Goal: Book appointment/travel/reservation

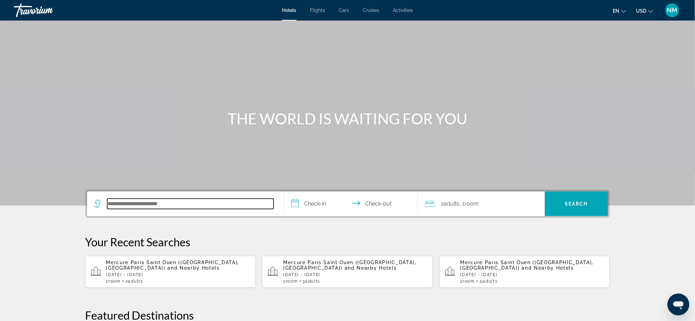
click at [136, 208] on input "Search hotel destination" at bounding box center [190, 204] width 166 height 10
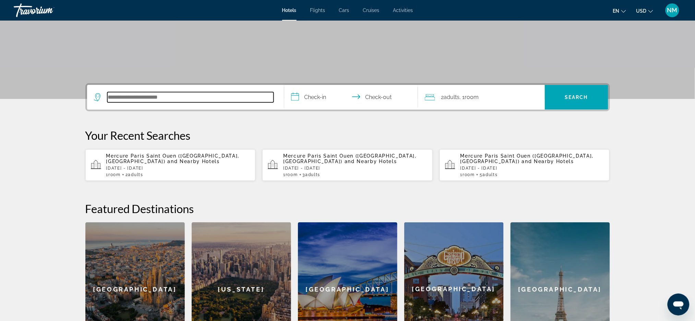
scroll to position [167, 0]
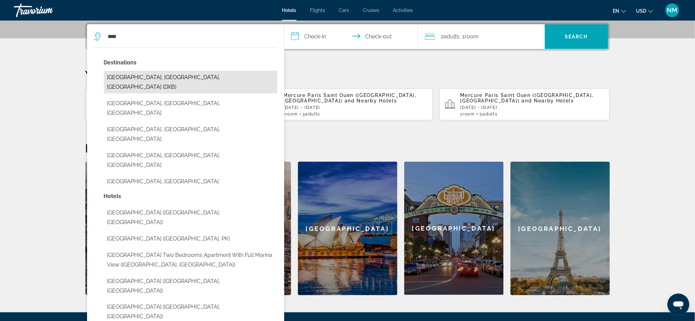
click at [140, 73] on button "Dubai, Dubai Emirate, United Arab Emirates (DXB)" at bounding box center [191, 82] width 174 height 23
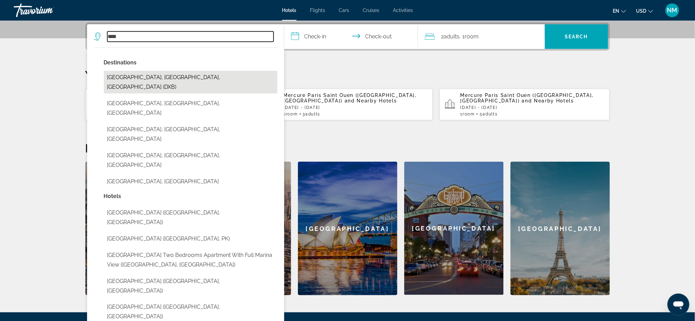
type input "**********"
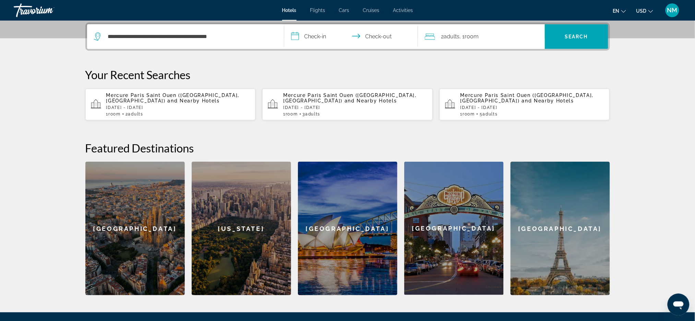
click at [319, 31] on input "**********" at bounding box center [352, 37] width 137 height 27
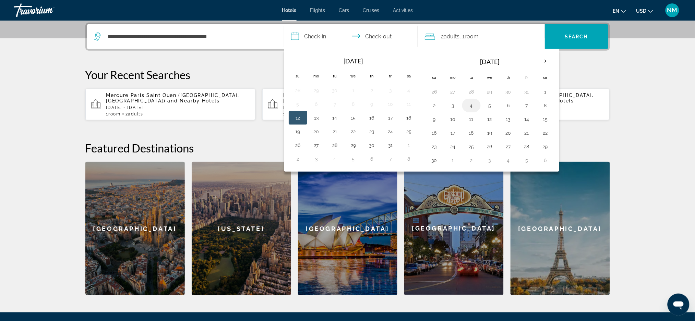
click at [472, 105] on button "4" at bounding box center [471, 106] width 11 height 10
click at [489, 108] on button "5" at bounding box center [490, 106] width 11 height 10
type input "**********"
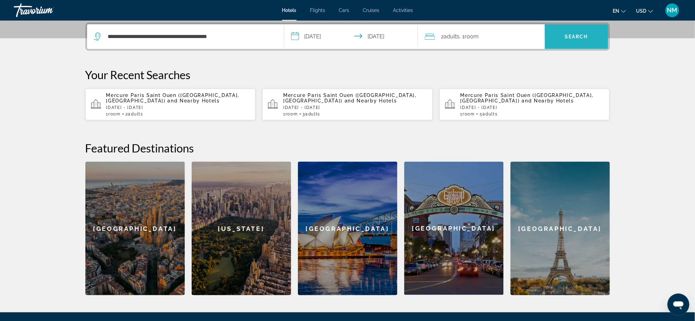
click at [565, 40] on span "Search" at bounding box center [576, 36] width 63 height 16
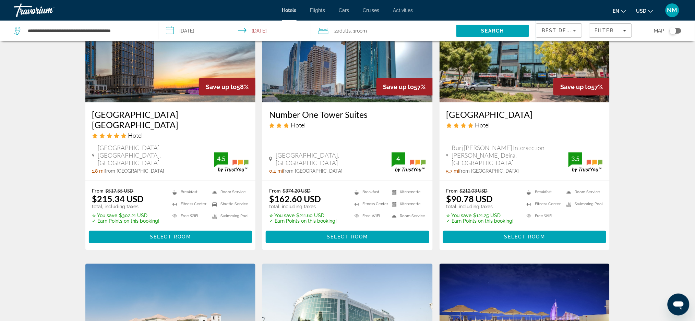
scroll to position [331, 0]
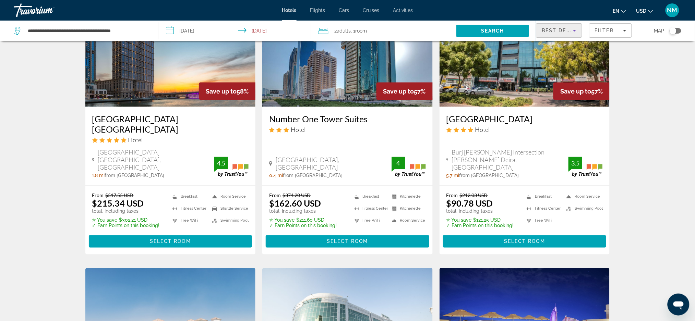
click at [575, 33] on icon "Sort by" at bounding box center [575, 30] width 8 height 8
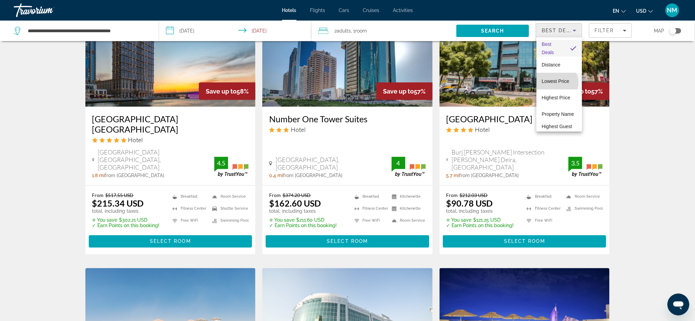
click at [557, 83] on span "Lowest Price" at bounding box center [555, 81] width 27 height 5
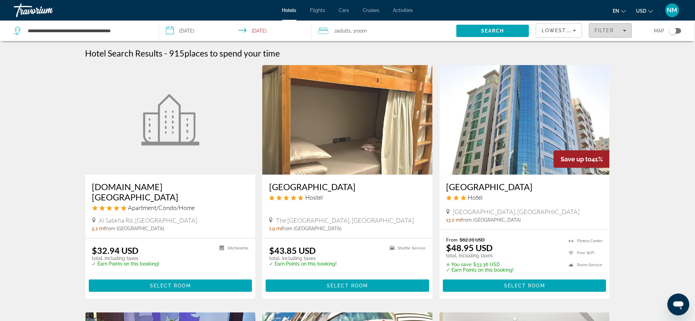
click at [623, 31] on icon "Filters" at bounding box center [624, 30] width 3 height 3
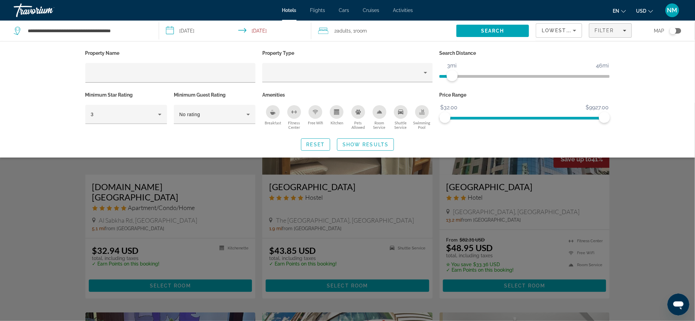
click at [453, 75] on span "ngx-slider" at bounding box center [446, 76] width 13 height 3
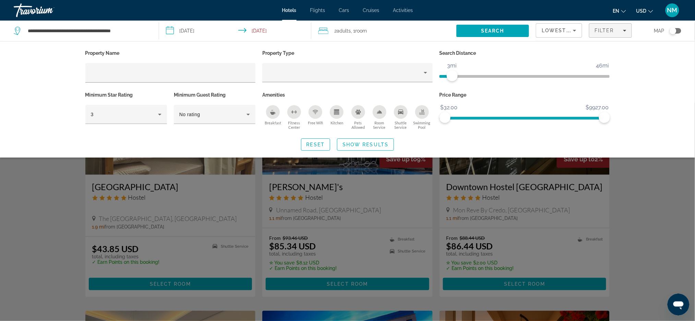
click at [354, 180] on div "Search widget" at bounding box center [347, 212] width 695 height 219
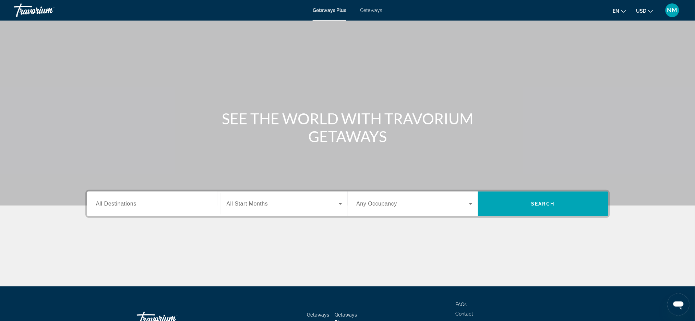
click at [372, 10] on span "Getaways" at bounding box center [371, 10] width 22 height 5
click at [168, 208] on input "Destination All Destinations" at bounding box center [154, 204] width 116 height 8
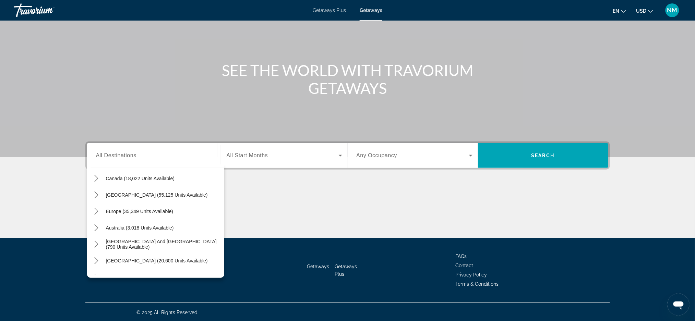
scroll to position [41, 0]
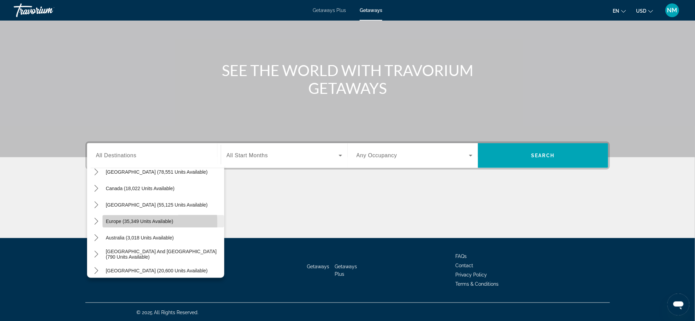
click at [110, 223] on span "Europe (35,349 units available)" at bounding box center [140, 221] width 68 height 5
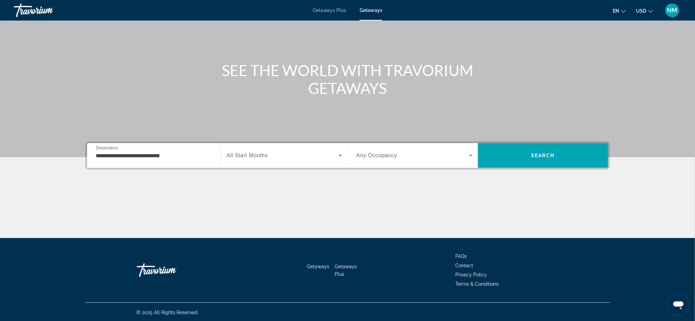
click at [128, 161] on div "**********" at bounding box center [154, 156] width 116 height 20
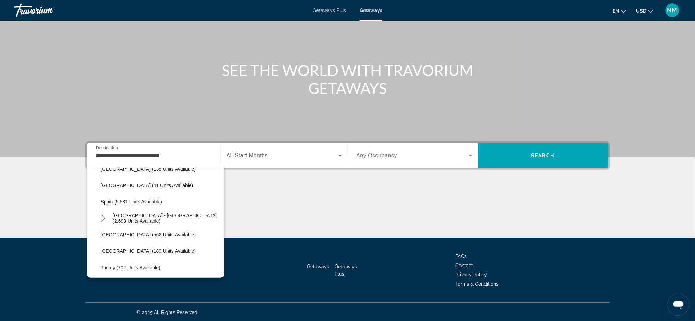
scroll to position [343, 0]
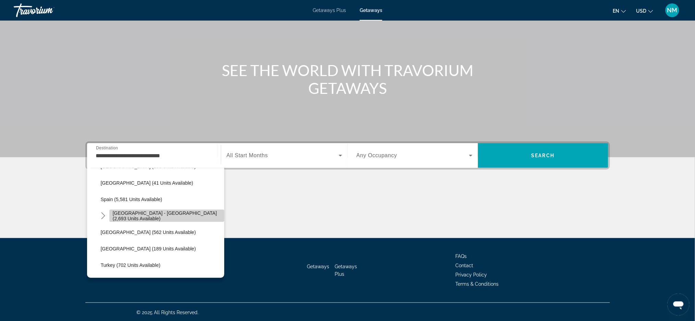
click at [202, 216] on span "[GEOGRAPHIC_DATA] - [GEOGRAPHIC_DATA] (2,693 units available)" at bounding box center [167, 216] width 108 height 11
type input "**********"
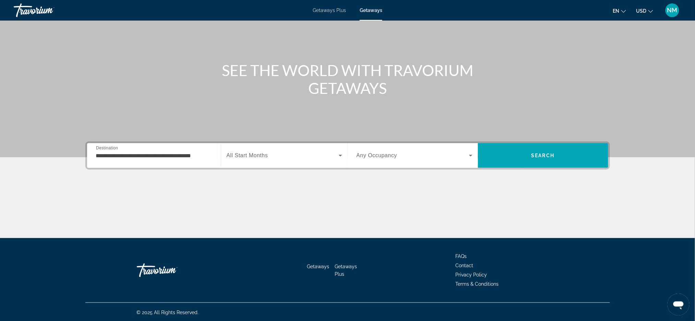
click at [273, 160] on div "Search widget" at bounding box center [285, 155] width 116 height 19
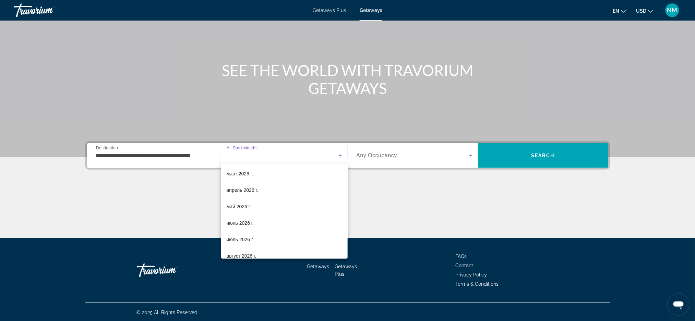
scroll to position [98, 0]
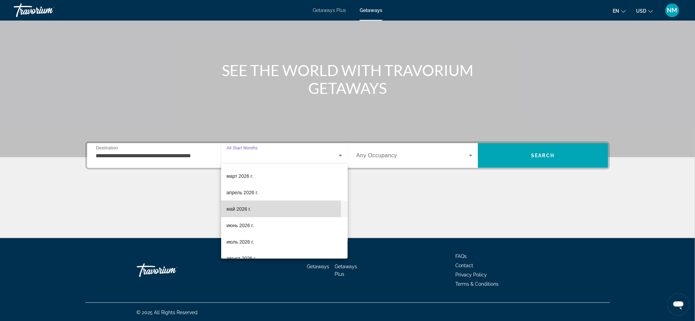
click at [242, 209] on span "май 2026 г." at bounding box center [239, 209] width 24 height 8
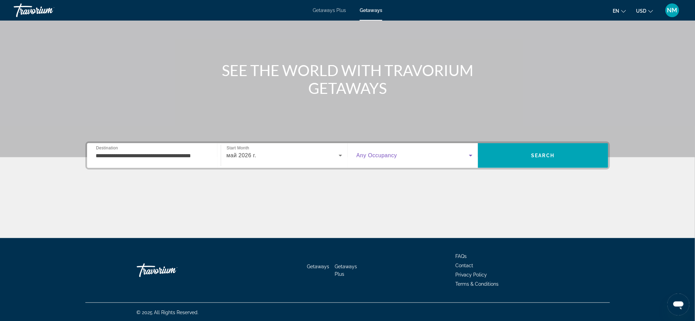
click at [474, 153] on icon "Search widget" at bounding box center [471, 156] width 8 height 8
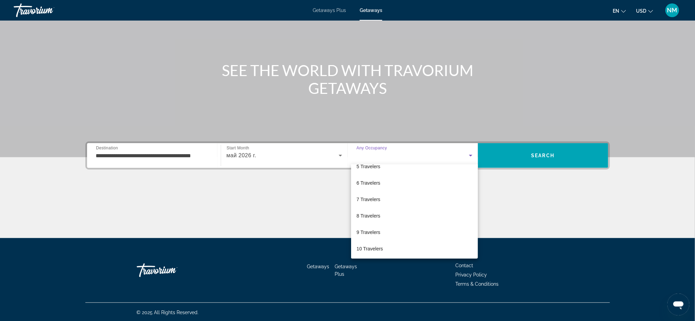
scroll to position [75, 0]
click at [360, 187] on mat-option "6 Travelers" at bounding box center [414, 182] width 127 height 16
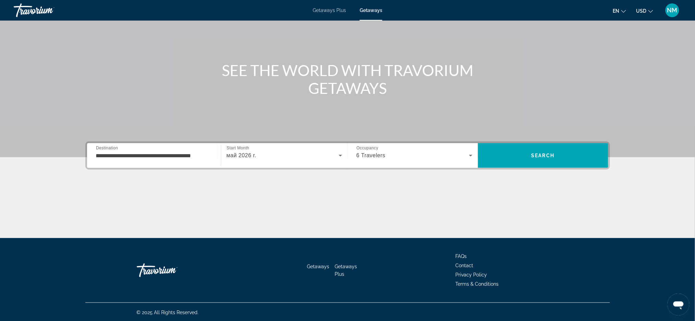
click at [360, 187] on div "Main content" at bounding box center [347, 212] width 525 height 51
click at [522, 161] on span "Search" at bounding box center [543, 156] width 130 height 16
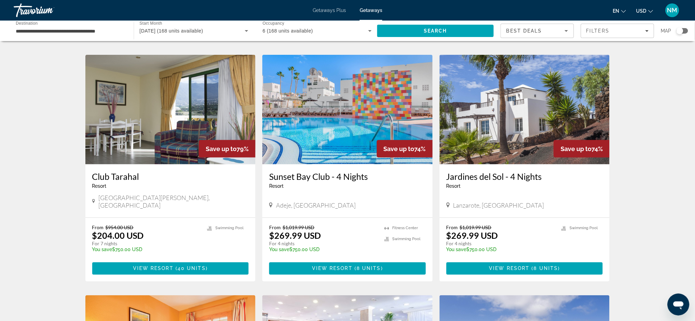
scroll to position [265, 0]
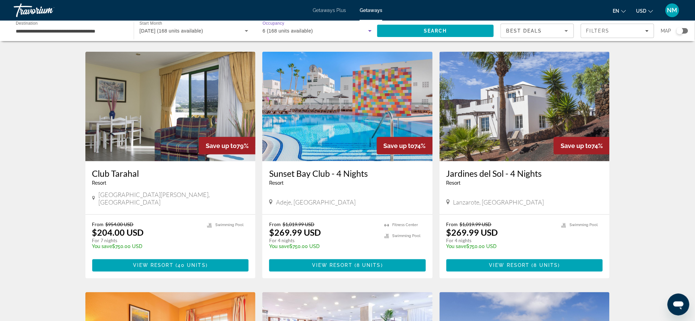
click at [369, 32] on icon "Search widget" at bounding box center [370, 31] width 8 height 8
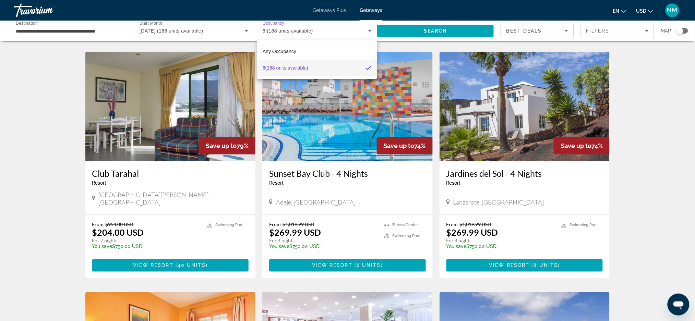
click at [323, 66] on mat-option "6 (168 units available)" at bounding box center [317, 68] width 120 height 16
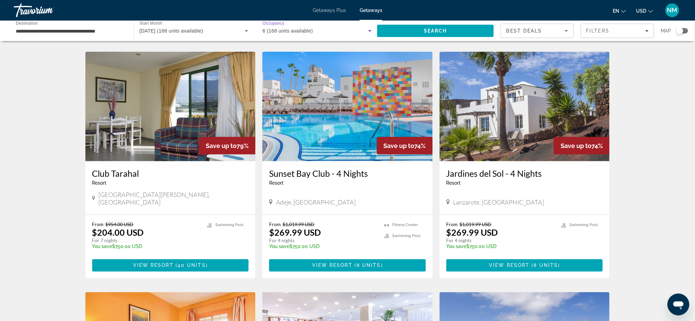
click at [313, 30] on span "6 (168 units available)" at bounding box center [288, 30] width 50 height 5
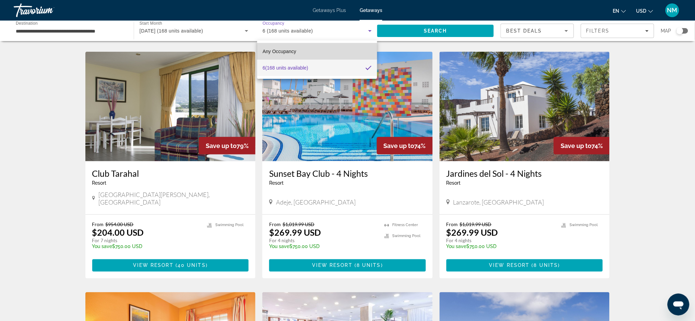
click at [289, 49] on span "Any Occupancy" at bounding box center [280, 51] width 34 height 5
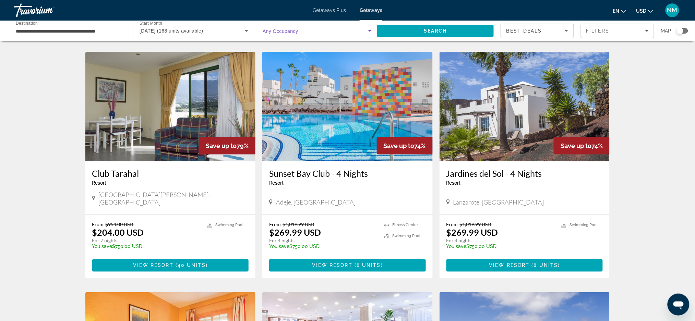
click at [369, 33] on icon "Search widget" at bounding box center [370, 31] width 8 height 8
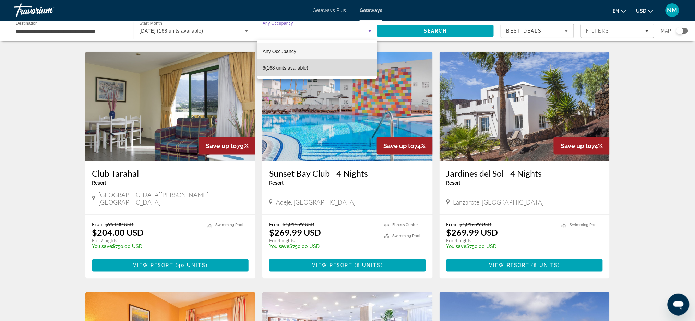
click at [289, 66] on span "6 (168 units available)" at bounding box center [286, 68] width 46 height 8
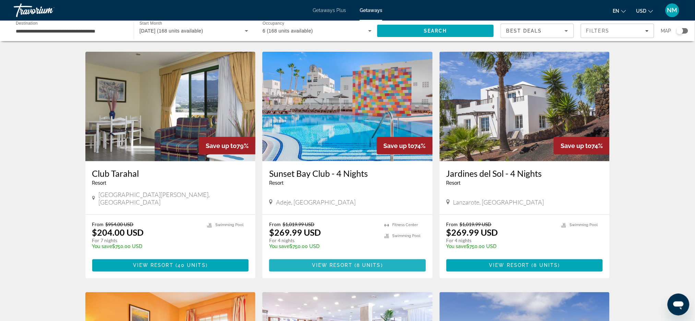
click at [291, 258] on span "Main content" at bounding box center [347, 266] width 157 height 16
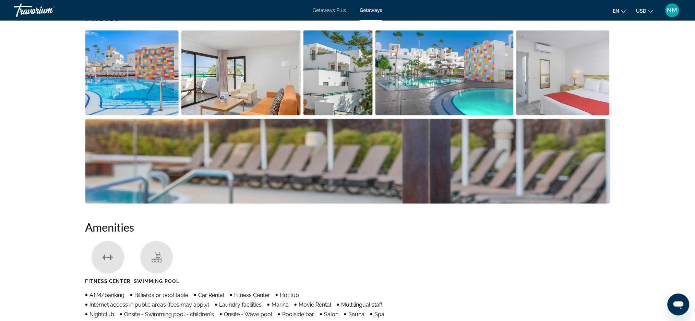
scroll to position [316, 0]
